Goal: Task Accomplishment & Management: Use online tool/utility

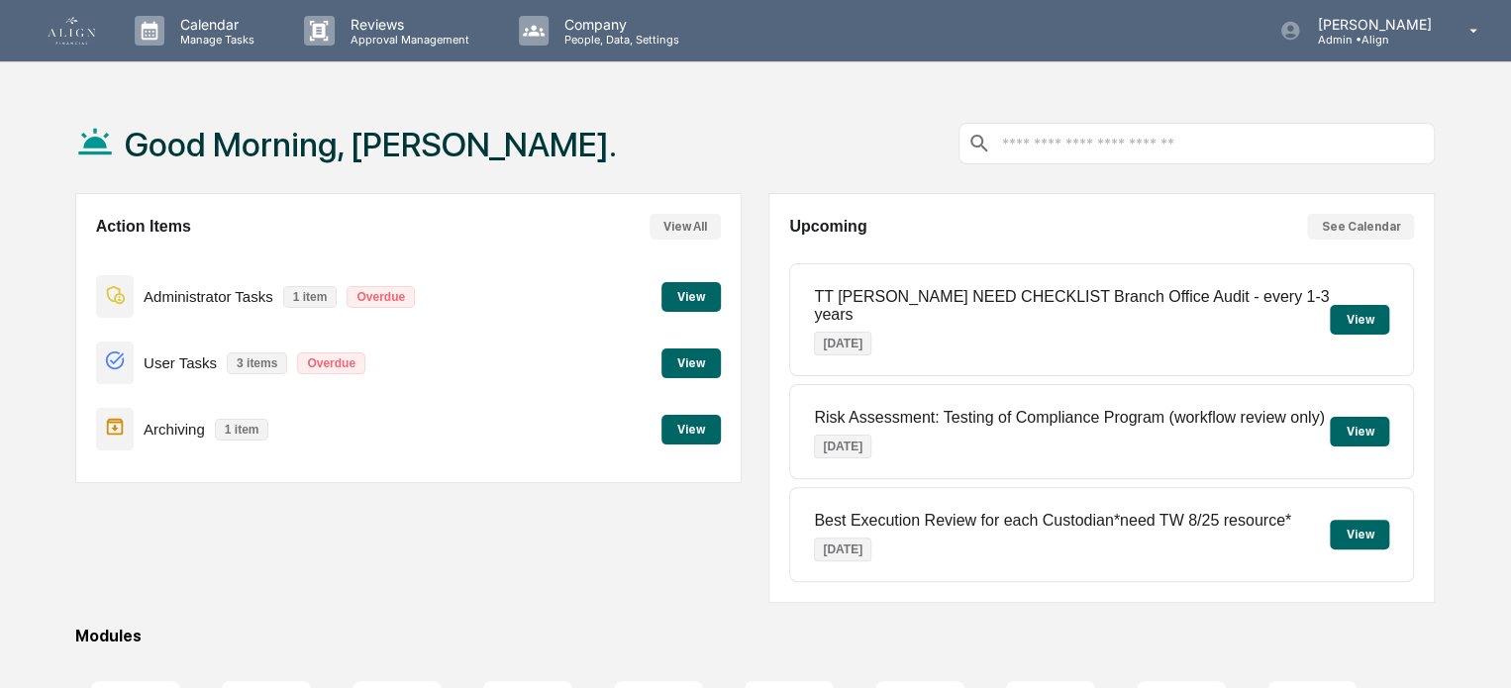
click at [1445, 481] on div "Good Morning, [PERSON_NAME]. Action Items View All Administrator Tasks 1 item O…" at bounding box center [755, 535] width 1419 height 882
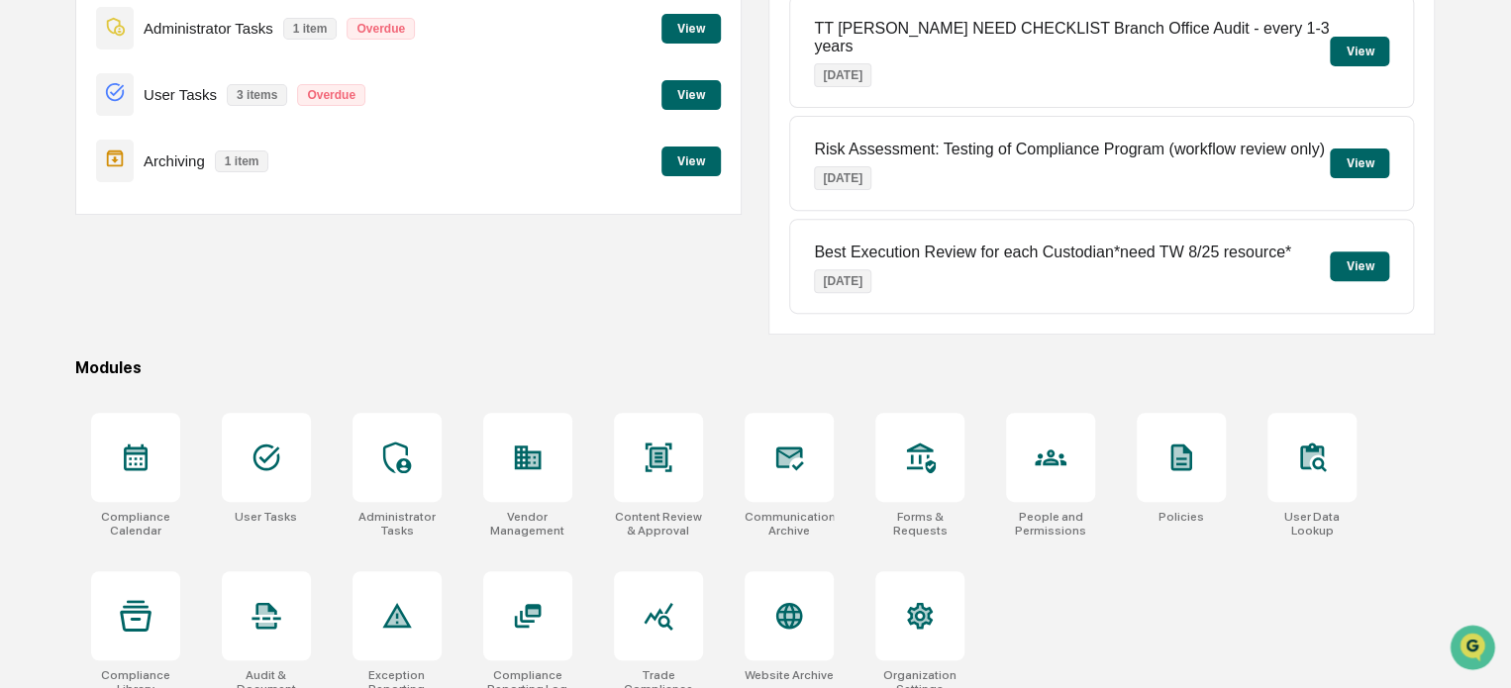
scroll to position [269, 0]
click at [754, 443] on div at bounding box center [789, 456] width 89 height 89
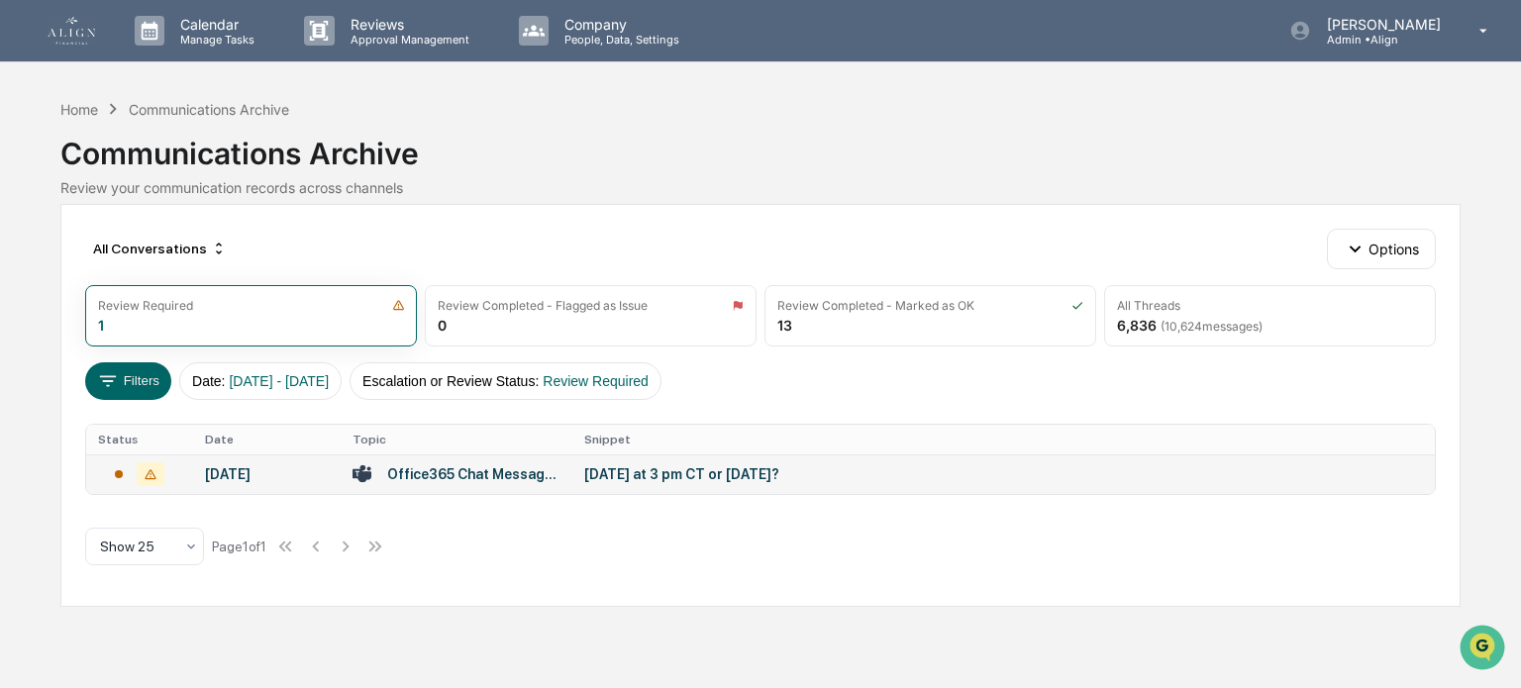
click at [524, 466] on div "Office365 Chat Messages with Tanya Nichols, Roger Whitney on 2025-08-13" at bounding box center [473, 474] width 173 height 16
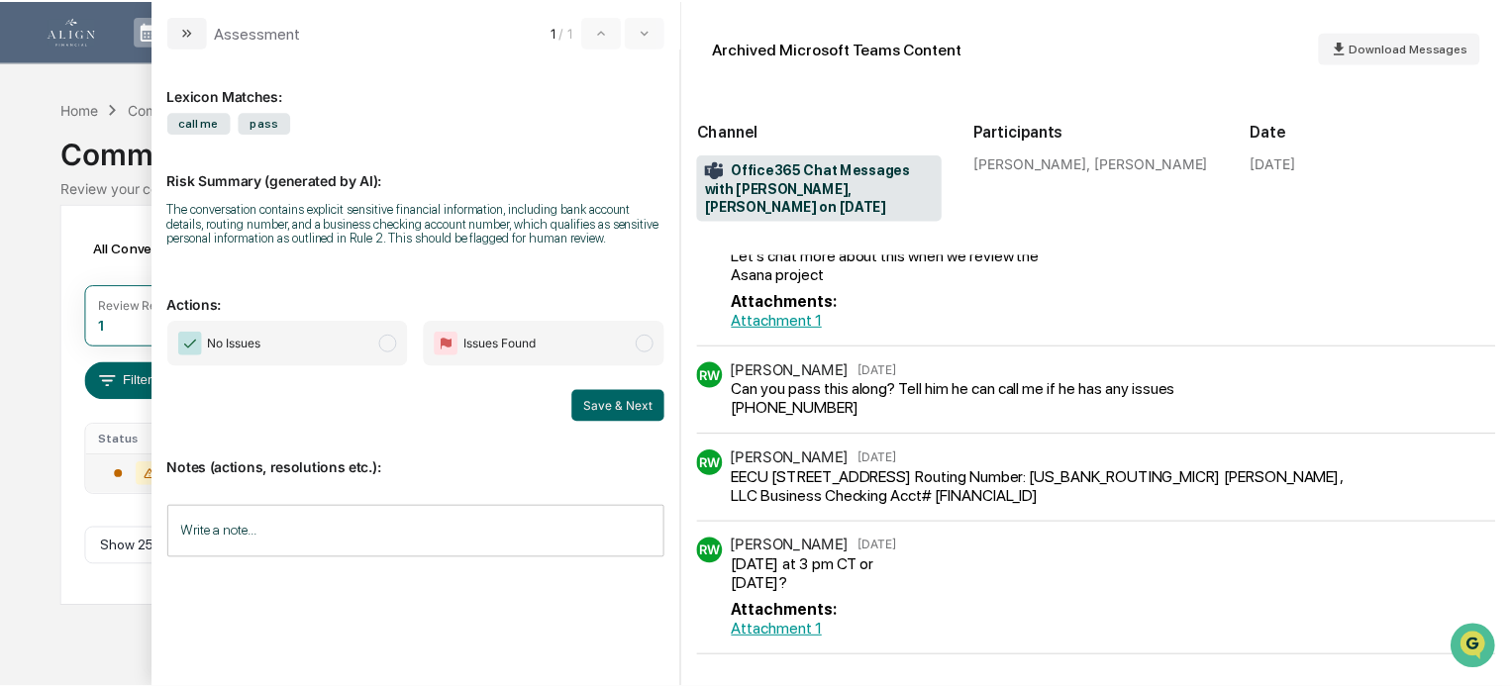
scroll to position [827, 0]
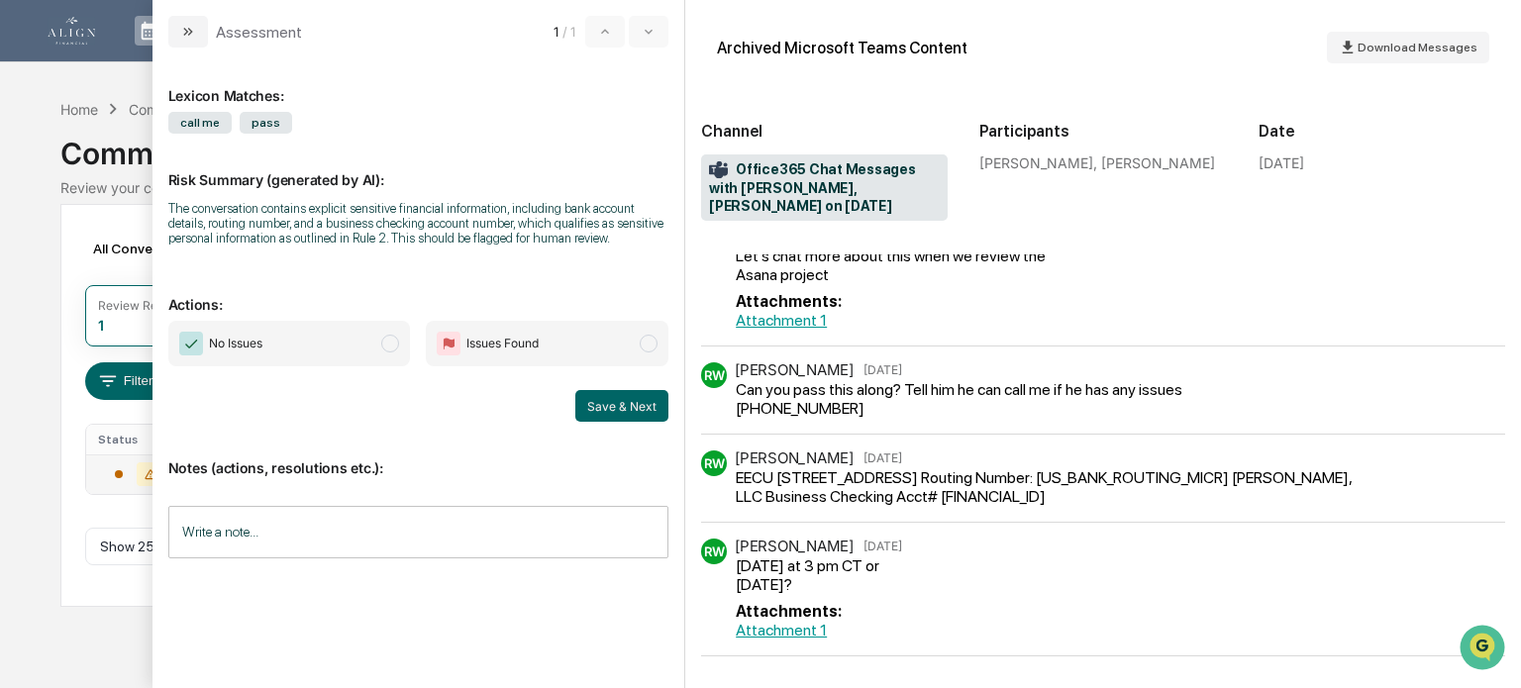
click at [357, 350] on span "No Issues" at bounding box center [289, 344] width 243 height 46
click at [609, 411] on button "Save & Next" at bounding box center [621, 406] width 93 height 32
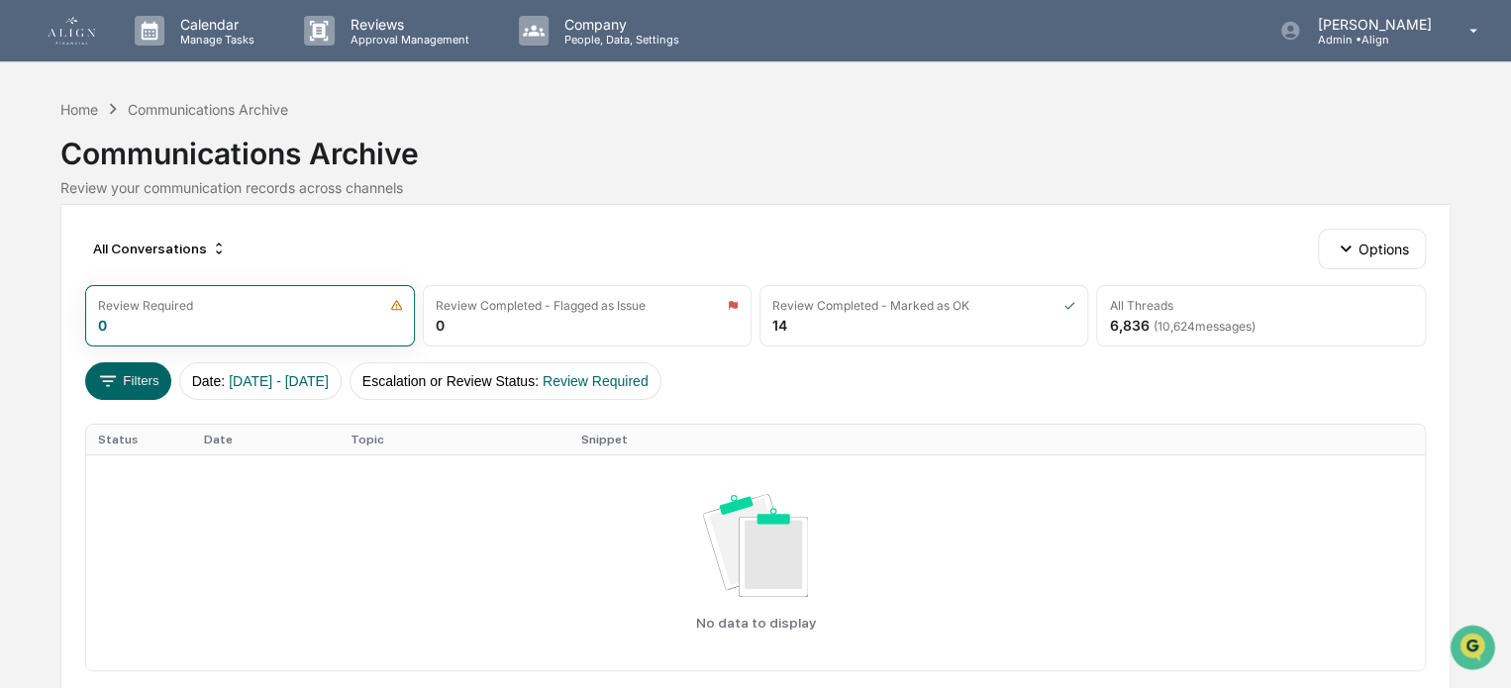
click at [80, 23] on img at bounding box center [72, 31] width 48 height 28
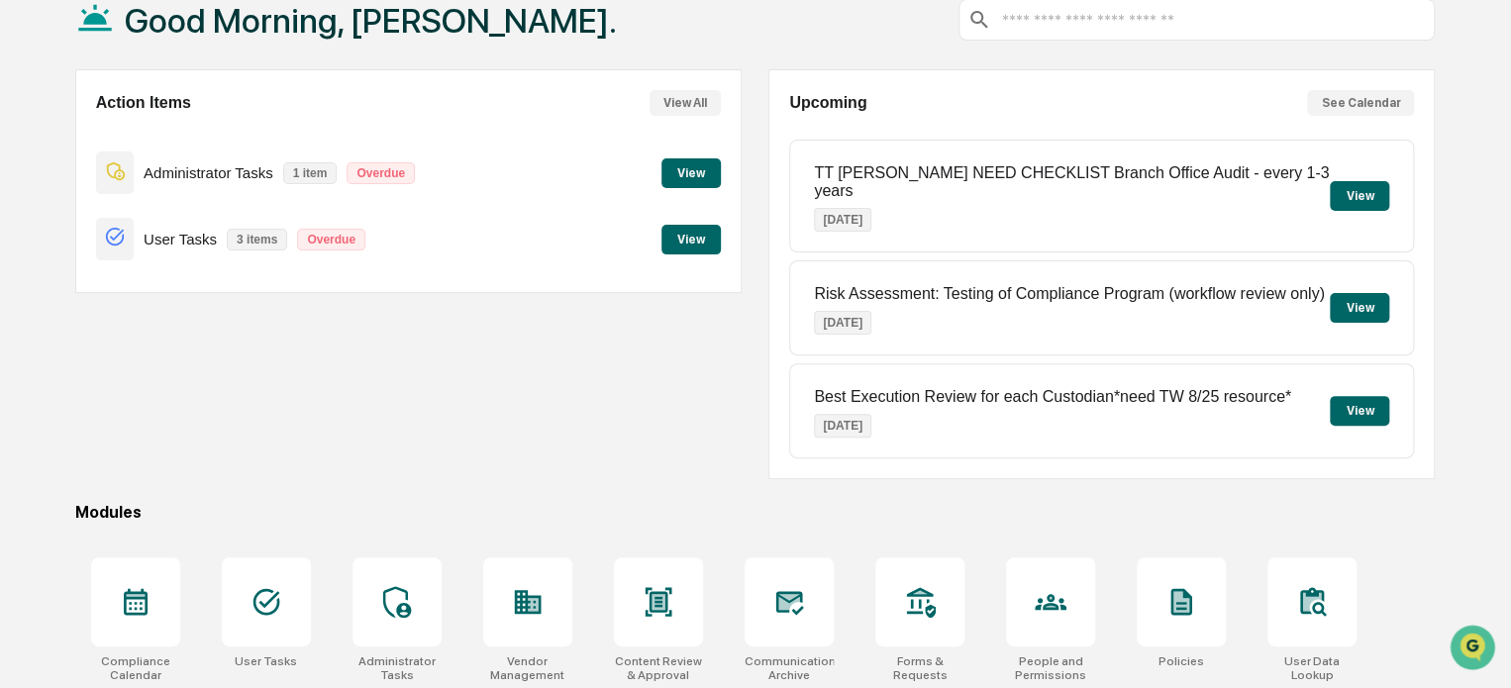
scroll to position [269, 0]
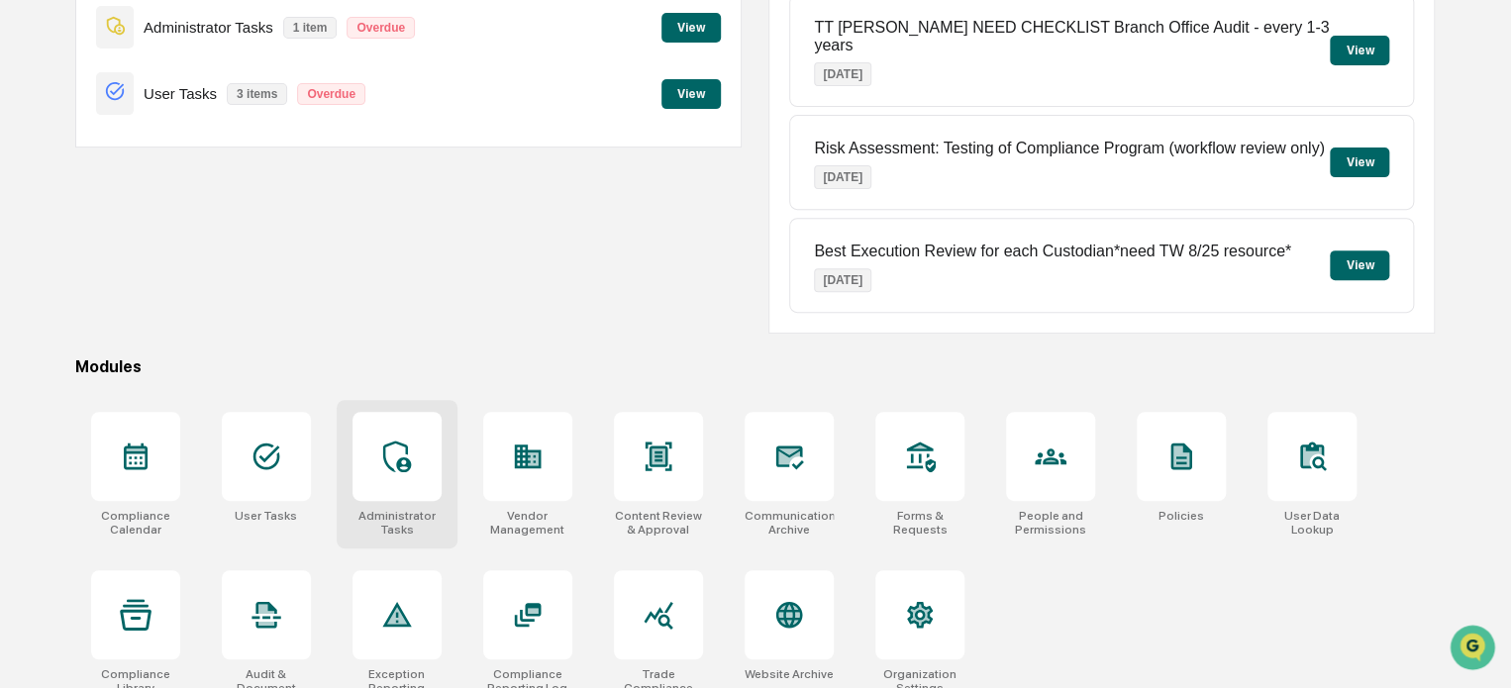
click at [392, 441] on icon at bounding box center [397, 457] width 32 height 32
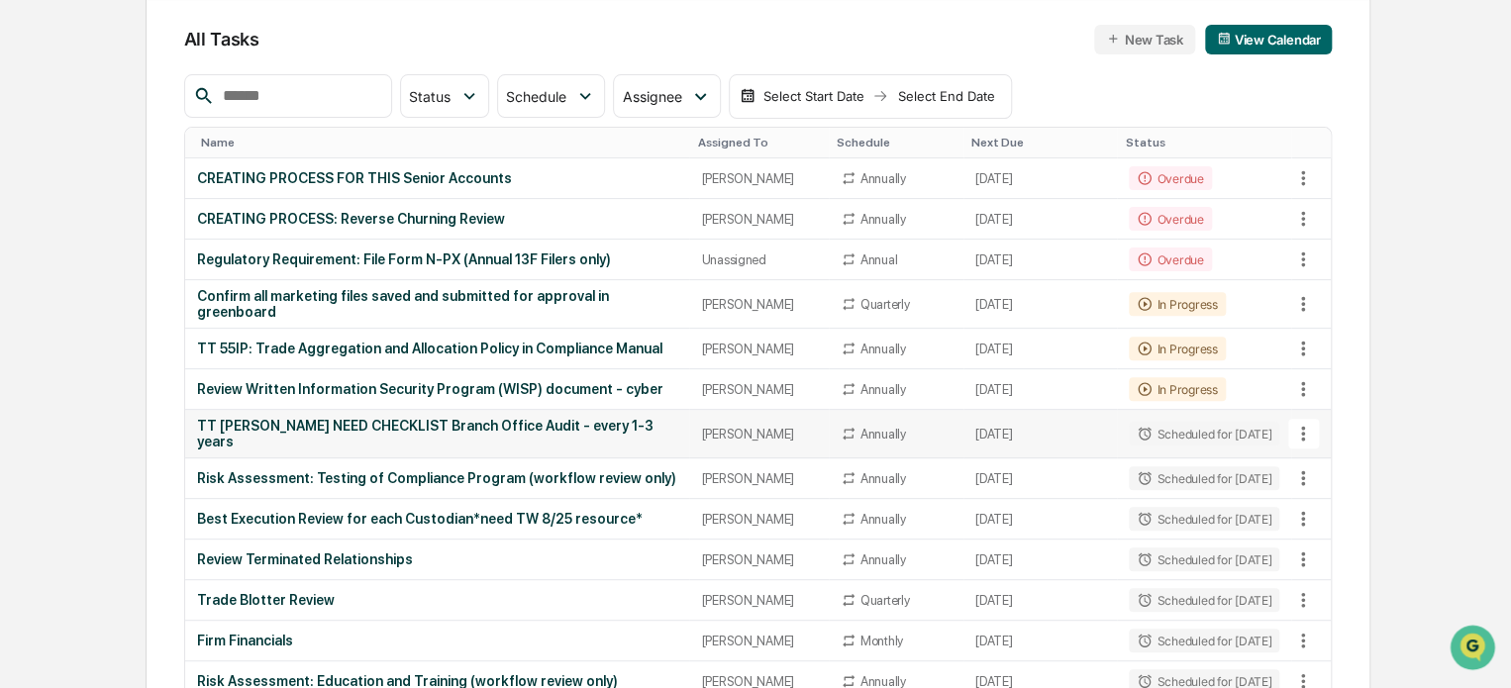
scroll to position [198, 0]
